Goal: Information Seeking & Learning: Learn about a topic

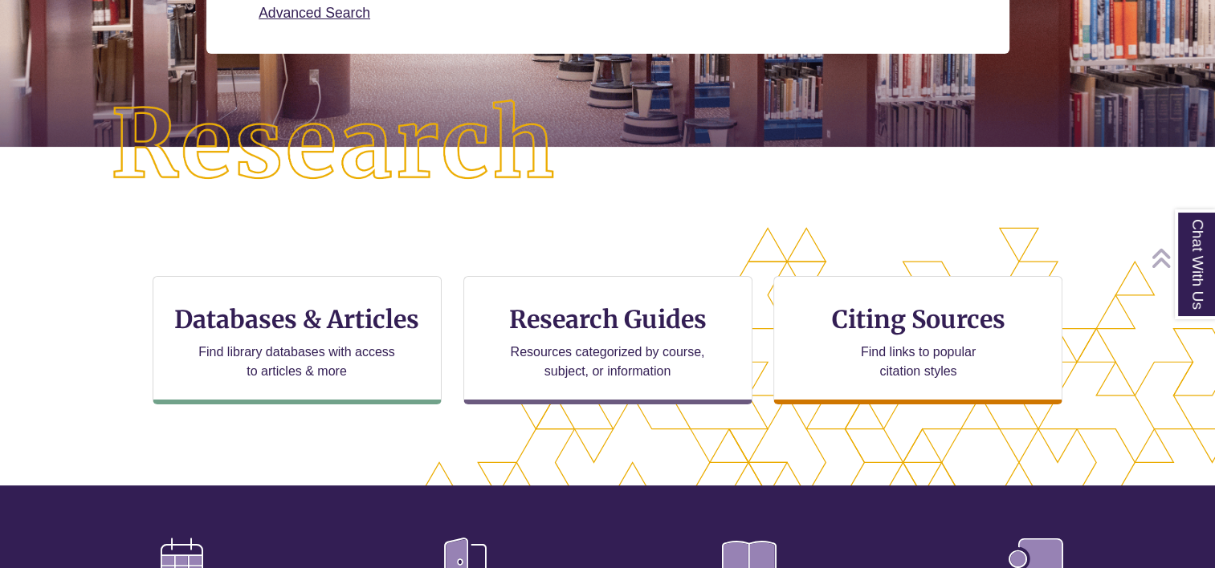
scroll to position [353, 0]
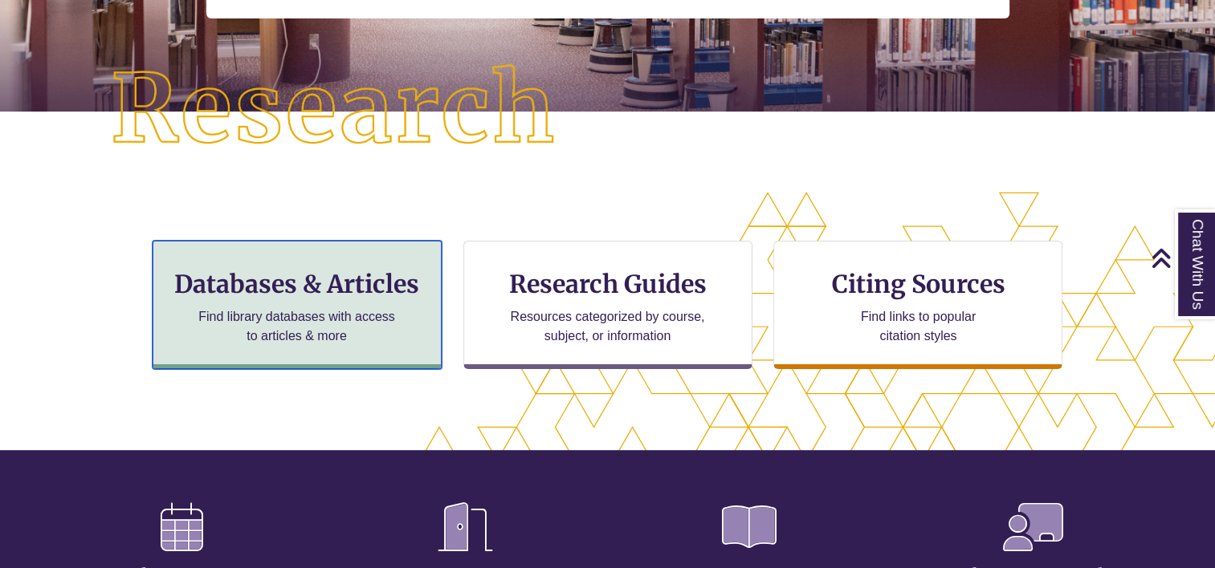
click at [285, 301] on div "Databases & Articles Find library databases with access to articles & more" at bounding box center [297, 305] width 289 height 128
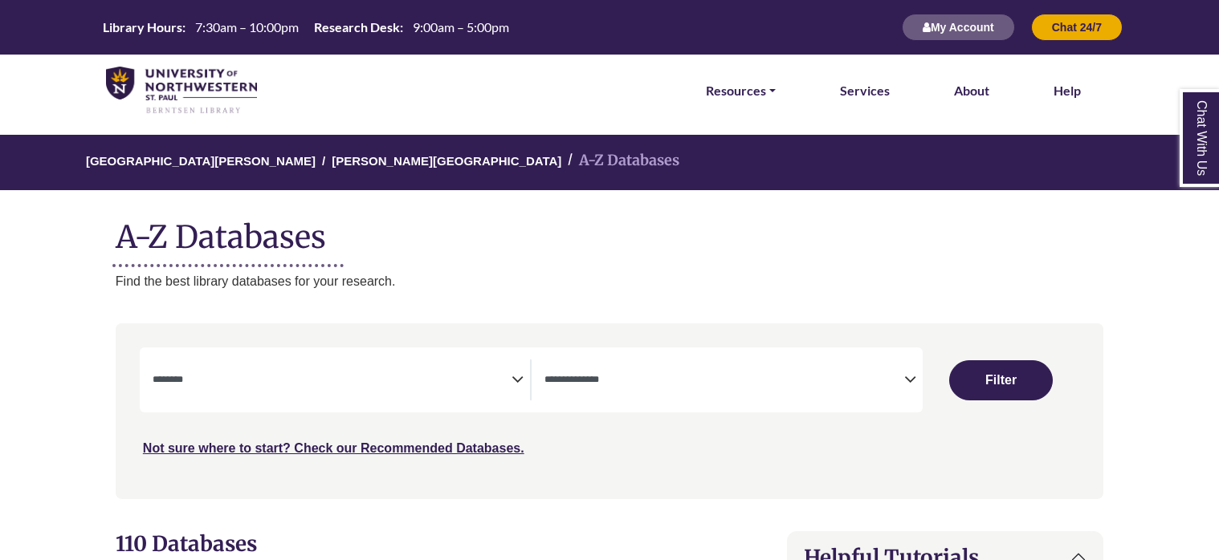
select select "Database Subject Filter"
select select "Database Types Filter"
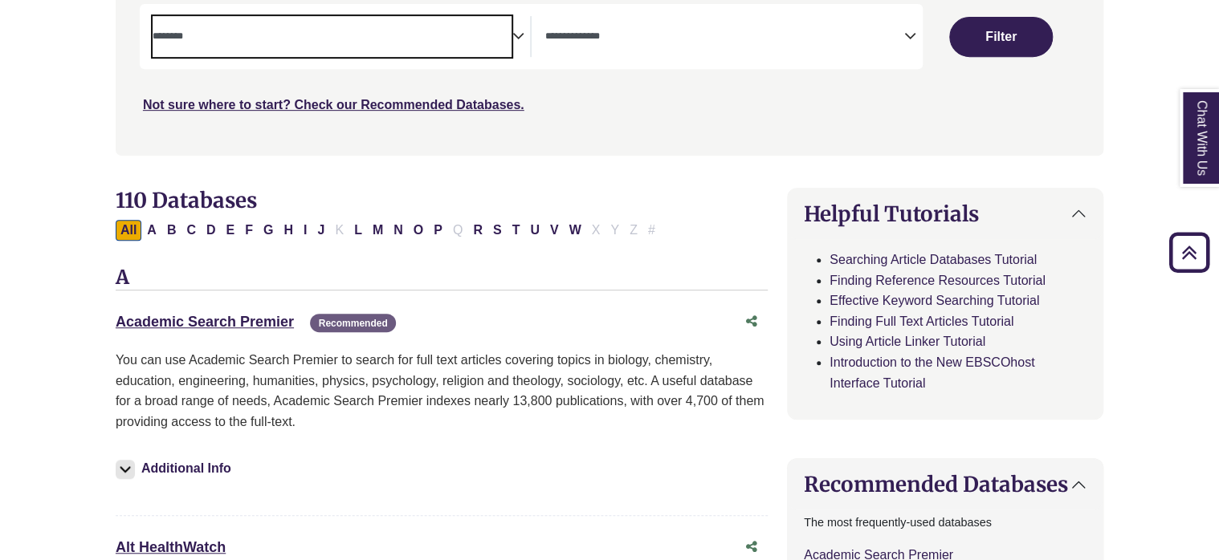
click at [504, 33] on textarea "Search" at bounding box center [333, 37] width 360 height 13
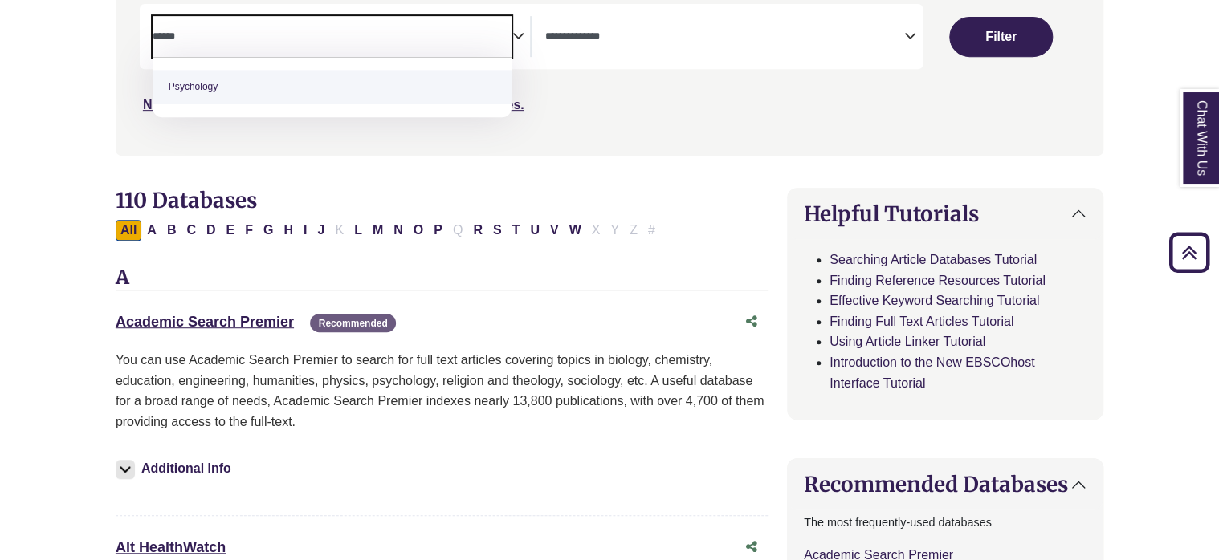
type textarea "******"
select select "*****"
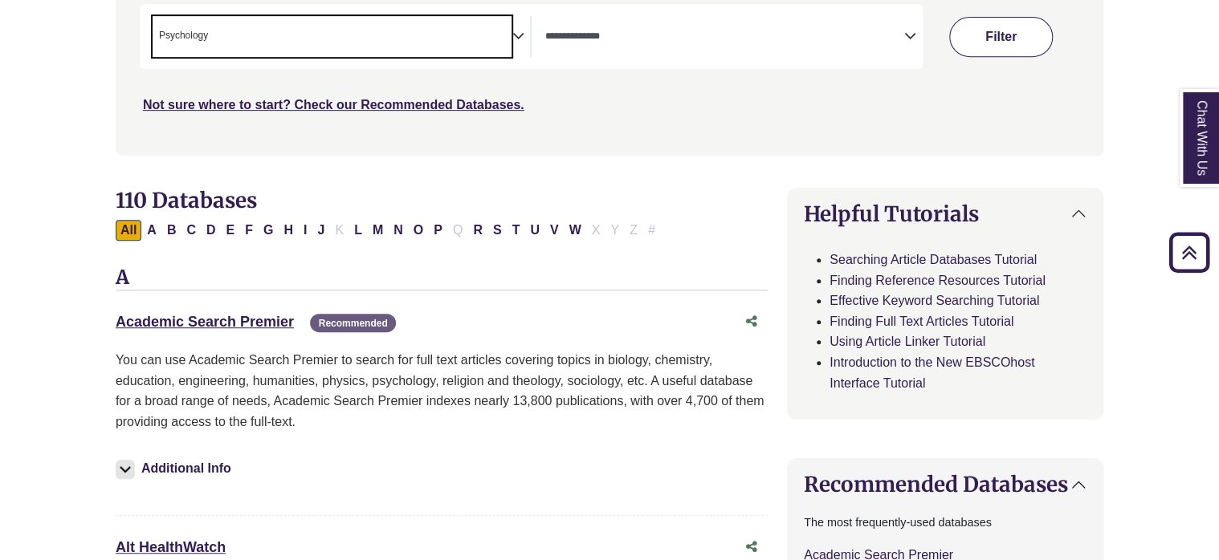
click at [1037, 32] on button "Filter" at bounding box center [1000, 37] width 103 height 40
select select "Database Types Filter"
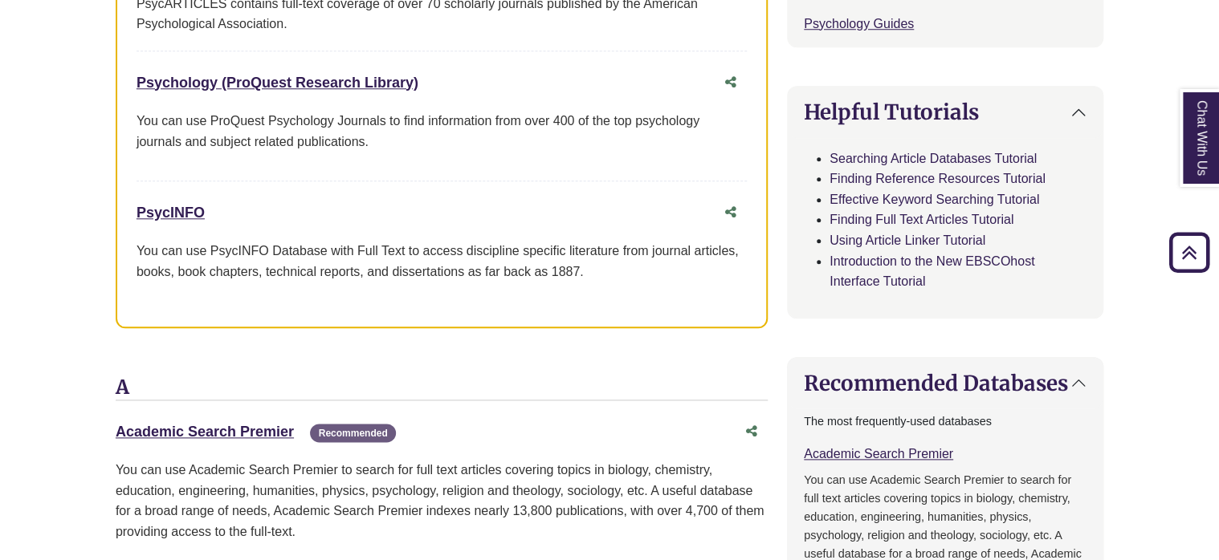
scroll to position [734, 0]
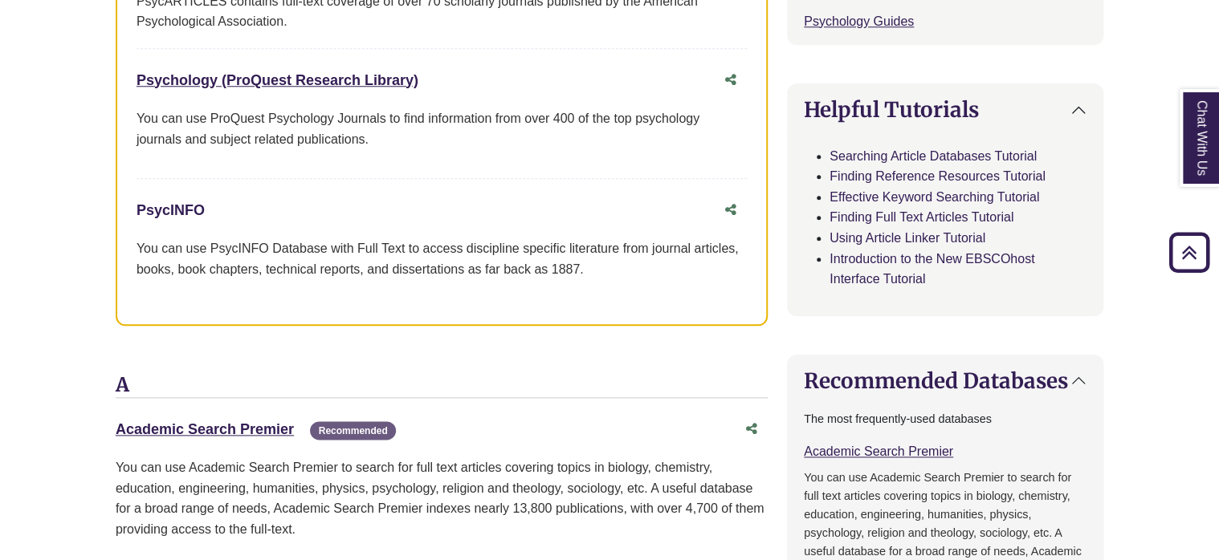
click at [161, 211] on link "PsycINFO This link opens in a new window" at bounding box center [170, 210] width 68 height 16
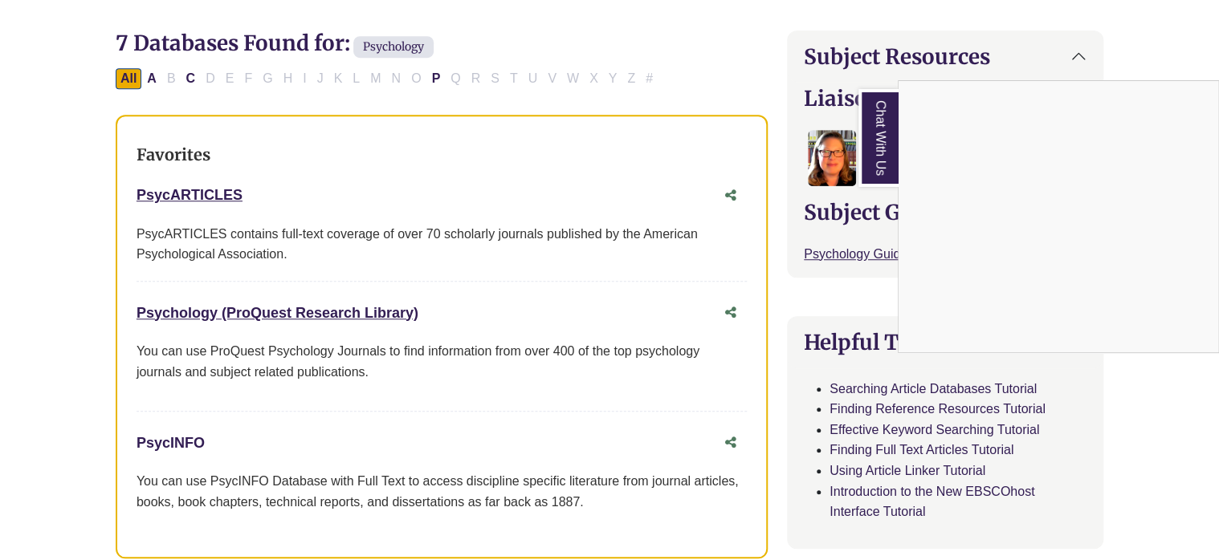
scroll to position [557, 0]
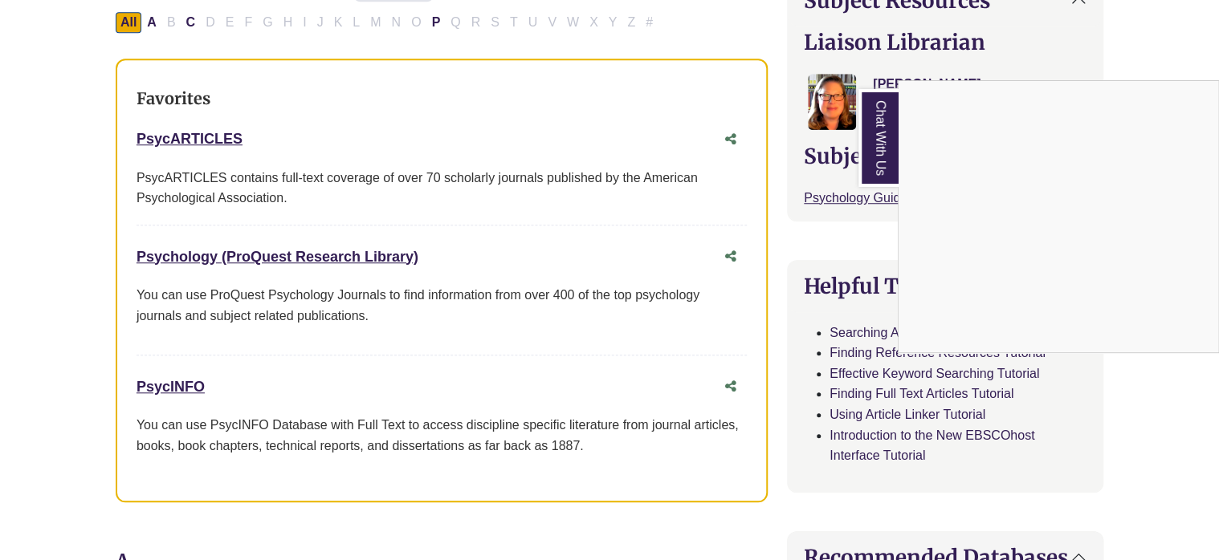
click at [200, 139] on div "Chat With Us" at bounding box center [609, 280] width 1219 height 560
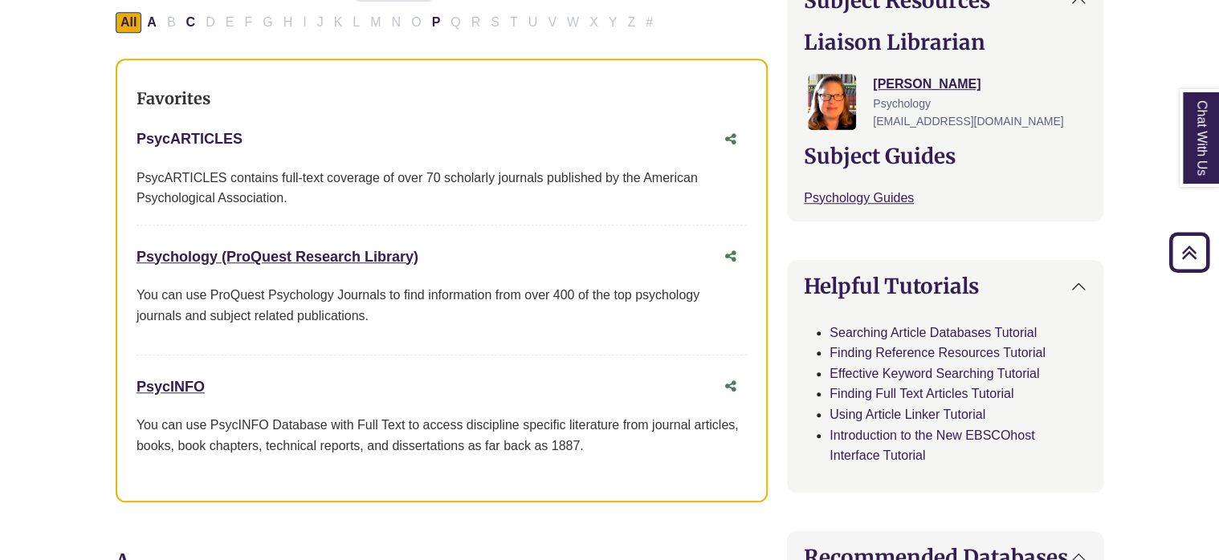
click at [200, 139] on link "PsycARTICLES This link opens in a new window" at bounding box center [189, 139] width 106 height 16
click at [153, 386] on link "PsycINFO This link opens in a new window" at bounding box center [170, 387] width 68 height 16
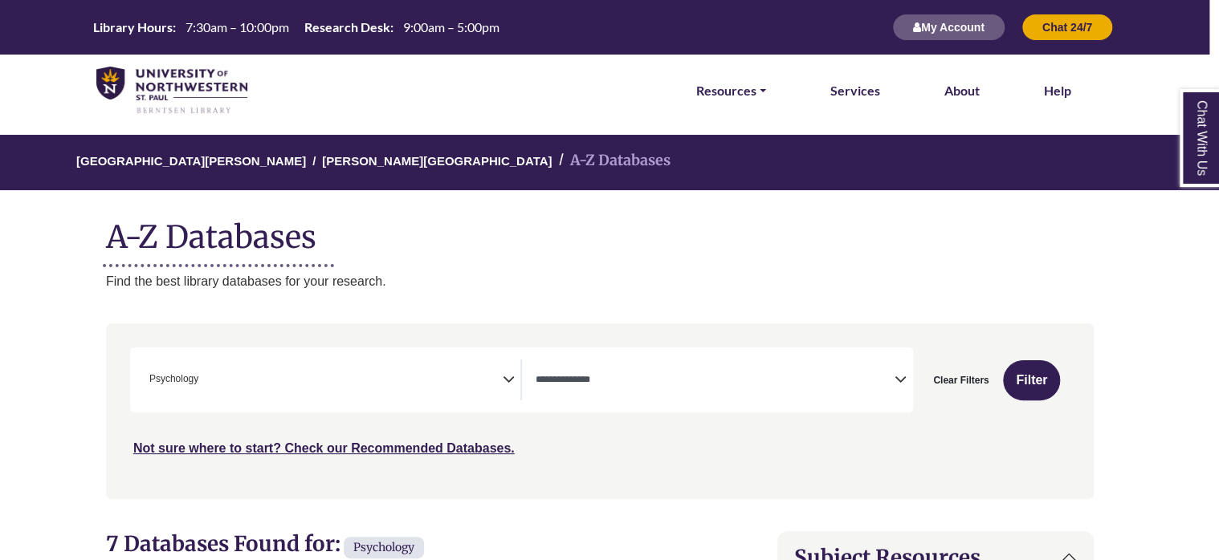
click at [105, 92] on img at bounding box center [171, 91] width 151 height 48
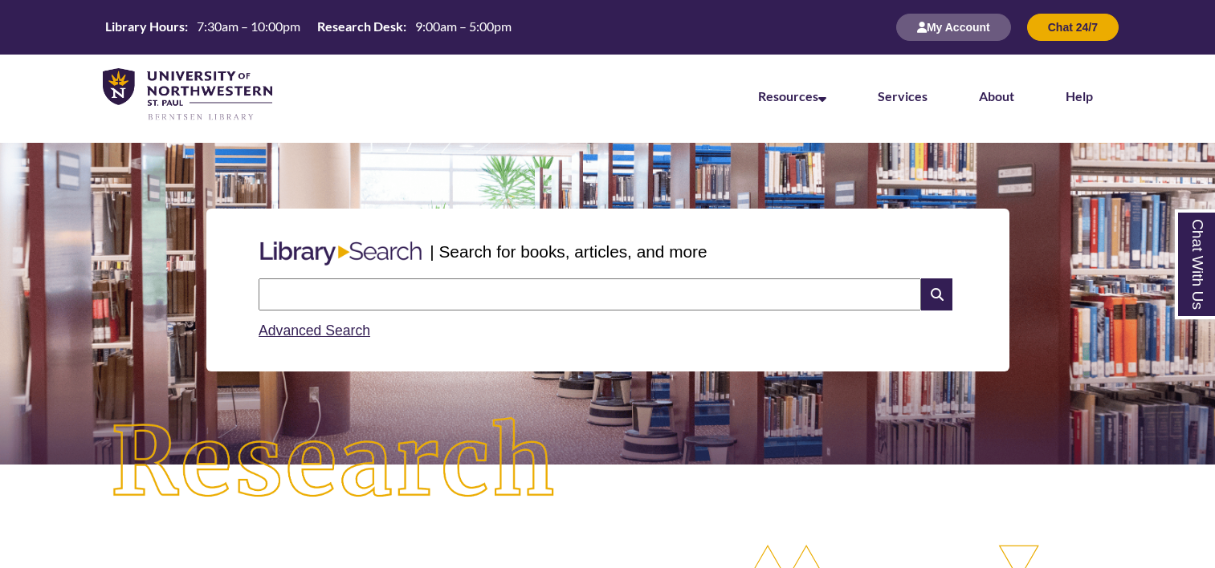
click at [424, 307] on input "text" at bounding box center [589, 295] width 662 height 32
type input "**********"
